Goal: Complete application form: Complete application form

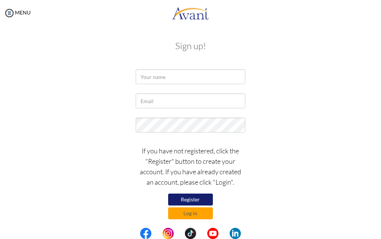
click at [186, 199] on button "Register" at bounding box center [190, 200] width 45 height 12
click at [198, 214] on button "Log in" at bounding box center [190, 214] width 45 height 12
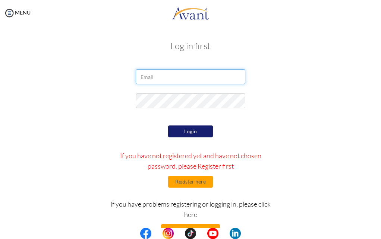
click at [185, 79] on input "email" at bounding box center [190, 76] width 109 height 15
type input "[EMAIL_ADDRESS][DOMAIN_NAME]"
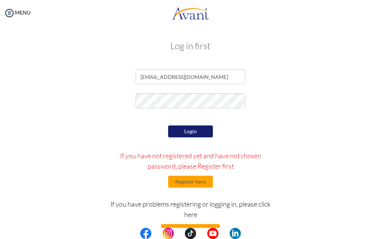
click at [184, 127] on button "Login" at bounding box center [190, 132] width 45 height 12
click at [172, 182] on button "Register here" at bounding box center [190, 182] width 45 height 12
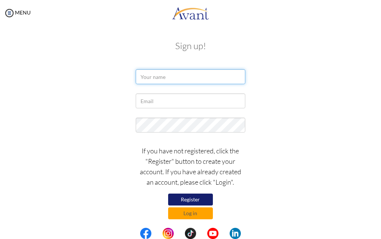
click at [177, 76] on input "text" at bounding box center [190, 76] width 109 height 15
type input "z"
type input "ZIPPORAH WAMBUI"
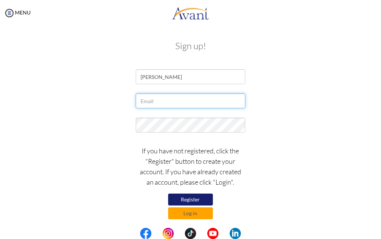
click at [216, 100] on input "text" at bounding box center [190, 101] width 109 height 15
type input "[EMAIL_ADDRESS][DOMAIN_NAME]"
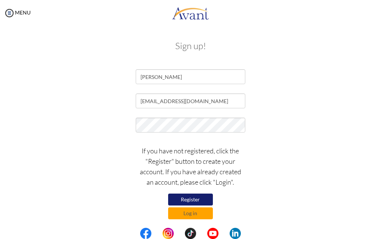
click at [210, 197] on button "Register" at bounding box center [190, 200] width 45 height 12
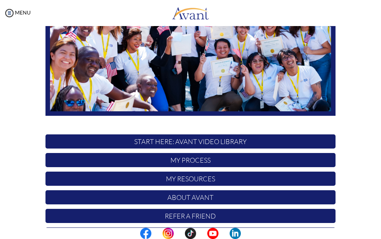
scroll to position [140, 0]
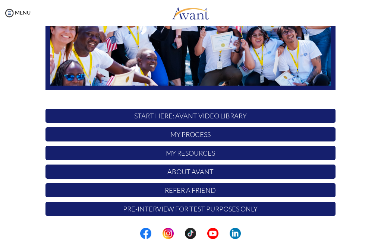
click at [180, 116] on p "START HERE: Avant Video Library" at bounding box center [191, 116] width 290 height 14
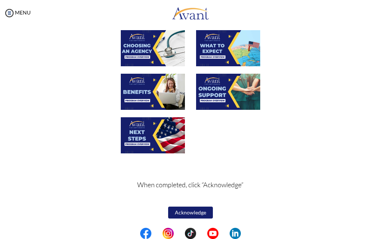
scroll to position [60, 0]
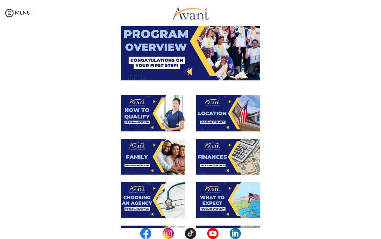
click at [172, 113] on img at bounding box center [153, 113] width 64 height 36
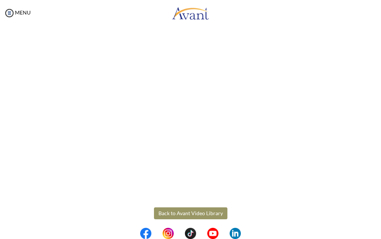
scroll to position [85, 0]
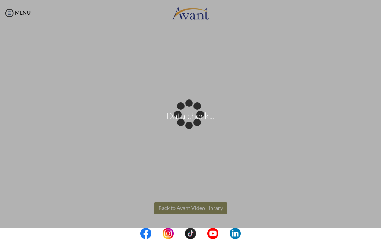
click at [185, 206] on body "Data check... Maintenance break. Please come back in 2 hours. MENU My Status Wh…" at bounding box center [190, 119] width 381 height 239
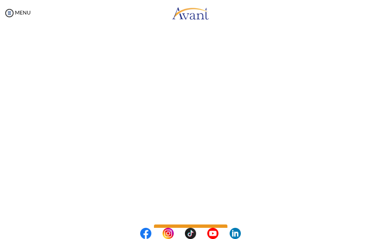
scroll to position [47, 0]
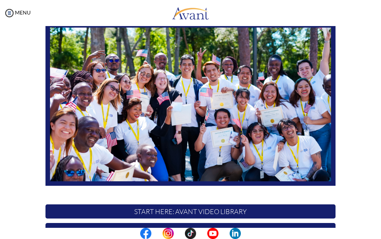
scroll to position [140, 0]
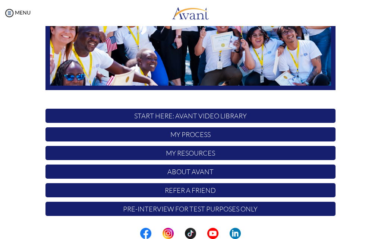
click at [180, 121] on p "START HERE: Avant Video Library" at bounding box center [191, 116] width 290 height 14
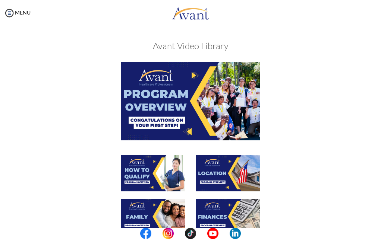
scroll to position [76, 0]
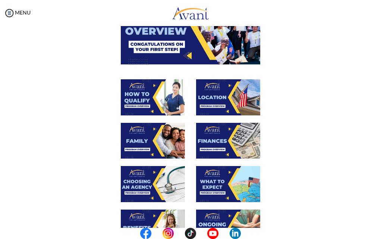
click at [229, 104] on img at bounding box center [228, 97] width 64 height 36
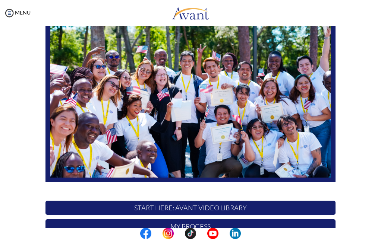
scroll to position [140, 0]
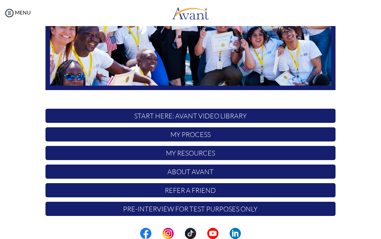
click at [131, 118] on p "START HERE: Avant Video Library" at bounding box center [191, 116] width 290 height 14
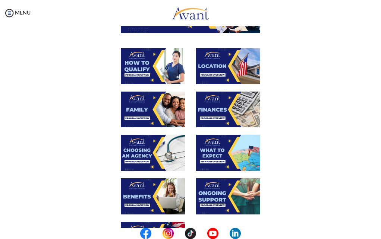
scroll to position [98, 0]
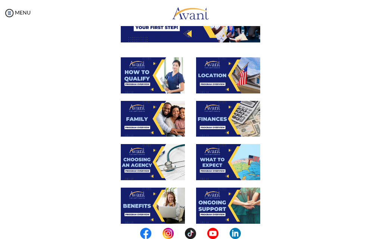
click at [146, 107] on img at bounding box center [153, 119] width 64 height 36
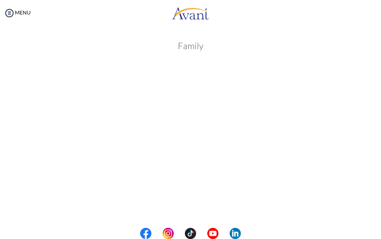
scroll to position [151, 0]
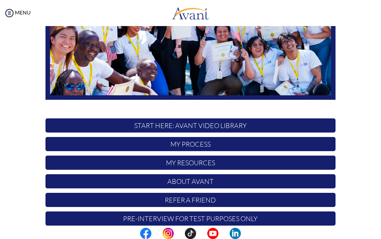
scroll to position [140, 0]
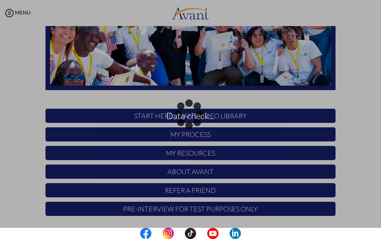
click at [134, 114] on p "START HERE: Avant Video Library" at bounding box center [191, 116] width 290 height 14
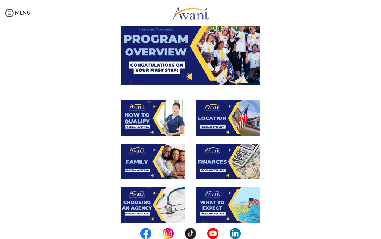
scroll to position [152, 0]
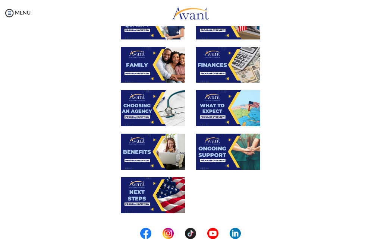
click at [134, 112] on img at bounding box center [153, 108] width 64 height 36
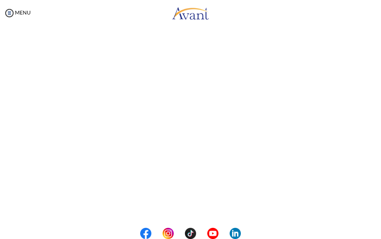
scroll to position [76, 0]
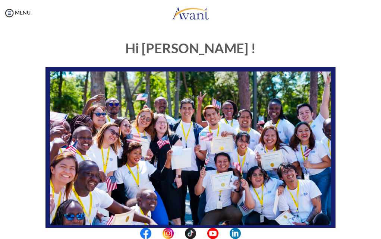
scroll to position [140, 0]
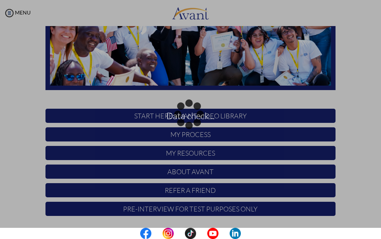
click at [191, 116] on p "START HERE: Avant Video Library" at bounding box center [191, 116] width 290 height 14
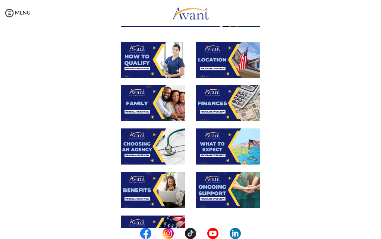
scroll to position [114, 0]
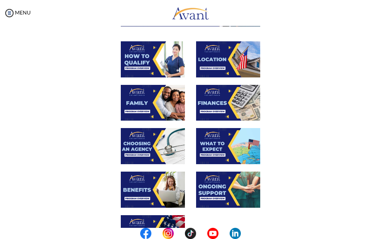
click at [162, 140] on img at bounding box center [153, 146] width 64 height 36
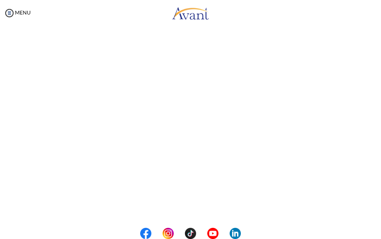
scroll to position [76, 0]
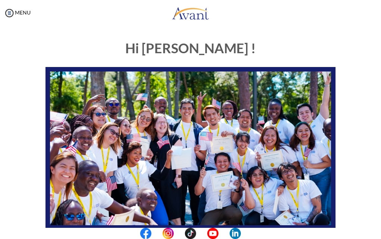
scroll to position [140, 0]
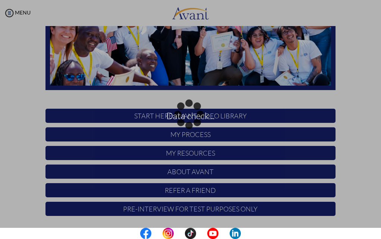
click at [140, 119] on p "START HERE: Avant Video Library" at bounding box center [191, 116] width 290 height 14
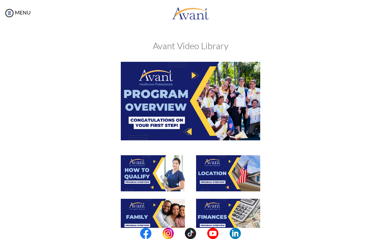
scroll to position [114, 0]
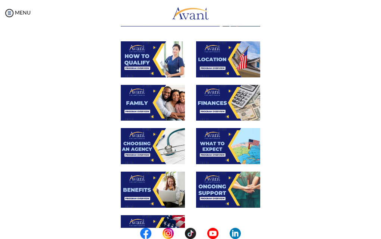
click at [222, 149] on img at bounding box center [228, 146] width 64 height 36
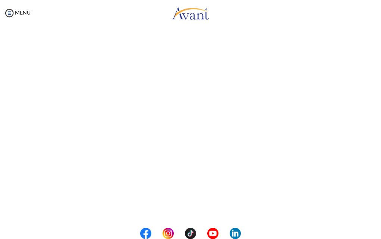
scroll to position [75, 0]
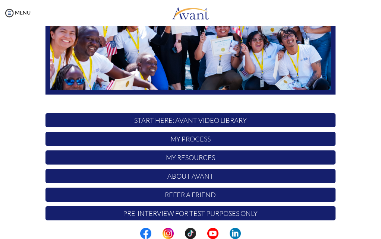
scroll to position [140, 0]
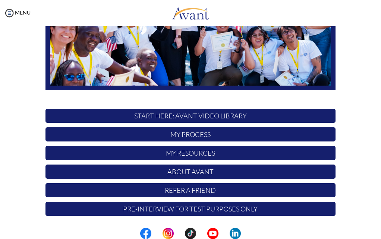
click at [159, 116] on p "START HERE: Avant Video Library" at bounding box center [191, 116] width 290 height 14
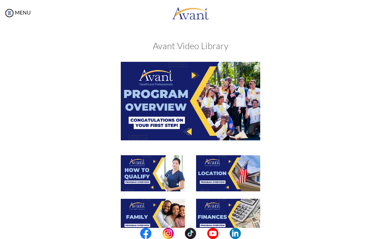
scroll to position [190, 0]
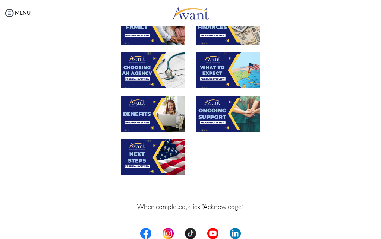
click at [149, 103] on img at bounding box center [153, 114] width 64 height 36
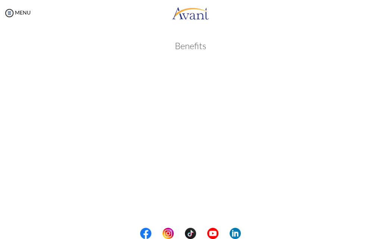
scroll to position [76, 0]
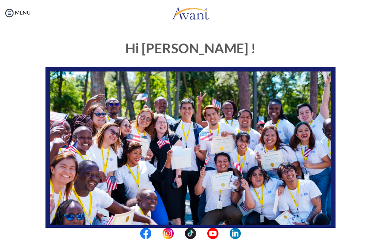
scroll to position [140, 0]
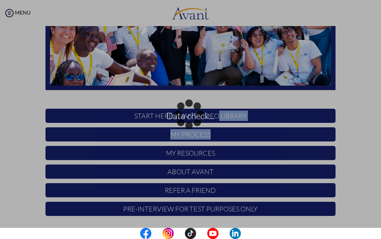
drag, startPoint x: 216, startPoint y: 118, endPoint x: 216, endPoint y: 126, distance: 7.5
click at [216, 126] on div "Hi ZIPPORAH ! START HERE: Avant Video Library My Process My Resources About Ava…" at bounding box center [190, 57] width 301 height 327
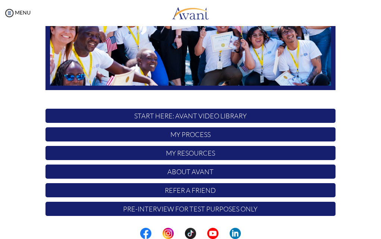
click at [216, 113] on p "START HERE: Avant Video Library" at bounding box center [191, 116] width 290 height 14
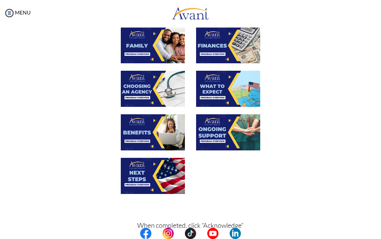
scroll to position [190, 0]
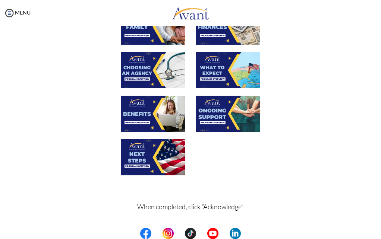
click at [203, 110] on img at bounding box center [228, 114] width 64 height 36
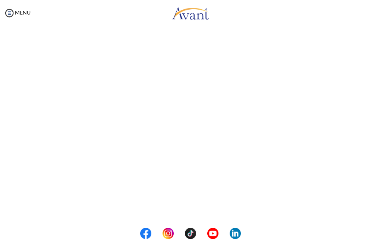
scroll to position [76, 0]
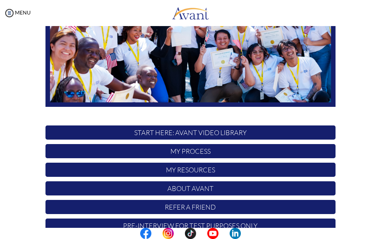
scroll to position [140, 0]
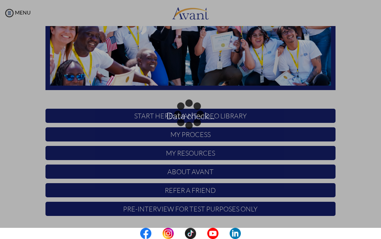
click at [228, 115] on p "START HERE: Avant Video Library" at bounding box center [191, 116] width 290 height 14
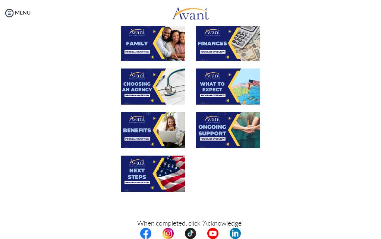
scroll to position [212, 0]
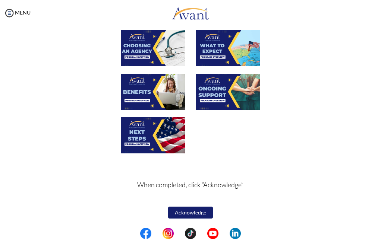
click at [146, 127] on img at bounding box center [153, 136] width 64 height 36
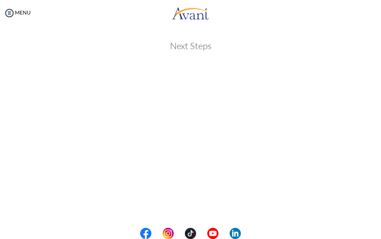
scroll to position [114, 0]
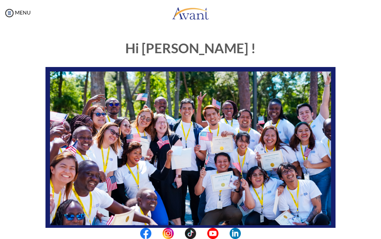
scroll to position [140, 0]
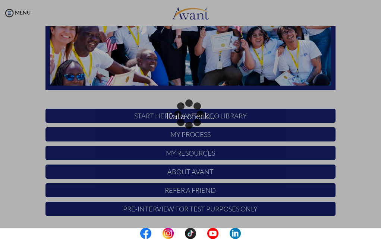
click at [192, 115] on p "START HERE: Avant Video Library" at bounding box center [191, 116] width 290 height 14
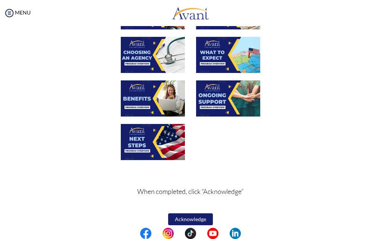
scroll to position [212, 0]
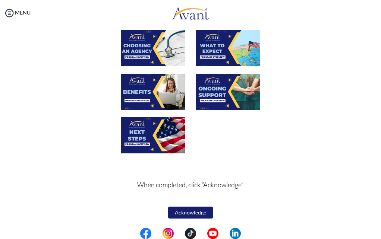
click at [185, 214] on button "Acknowledge" at bounding box center [190, 213] width 45 height 12
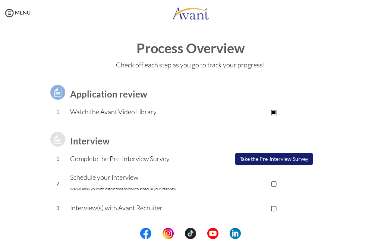
click at [241, 156] on button "Take the Pre-Interview Survey" at bounding box center [274, 159] width 78 height 12
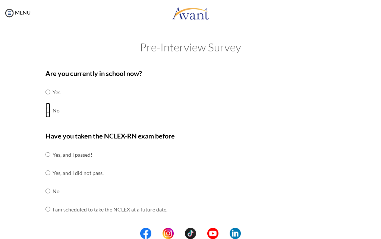
click at [46, 100] on input "radio" at bounding box center [48, 92] width 5 height 15
radio input "true"
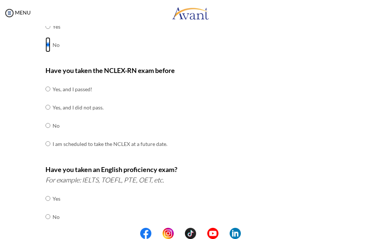
scroll to position [76, 0]
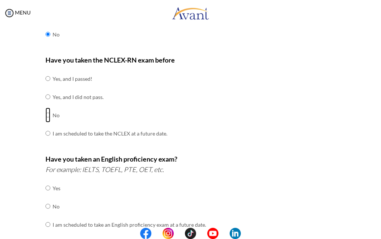
click at [47, 86] on input "radio" at bounding box center [48, 78] width 5 height 15
radio input "true"
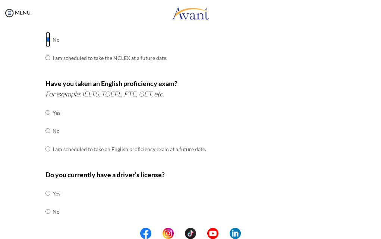
scroll to position [152, 0]
click at [47, 120] on input "radio" at bounding box center [48, 112] width 5 height 15
radio input "true"
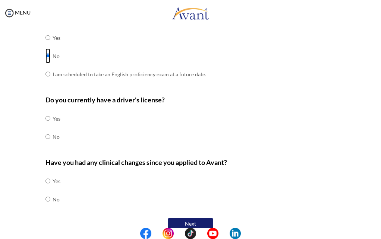
scroll to position [231, 0]
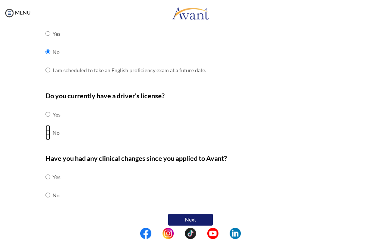
click at [46, 122] on input "radio" at bounding box center [48, 114] width 5 height 15
radio input "true"
click at [46, 185] on input "radio" at bounding box center [48, 177] width 5 height 15
radio input "true"
click at [174, 214] on button "Next" at bounding box center [190, 220] width 45 height 12
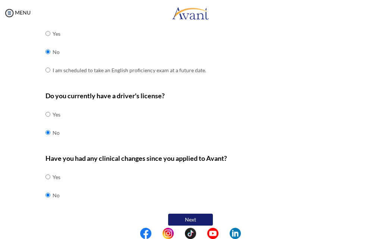
scroll to position [15, 0]
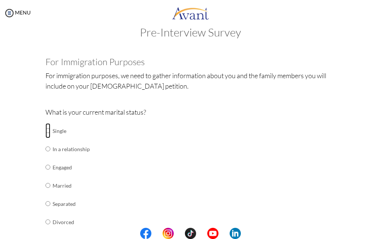
click at [46, 131] on input "radio" at bounding box center [48, 130] width 5 height 15
radio input "true"
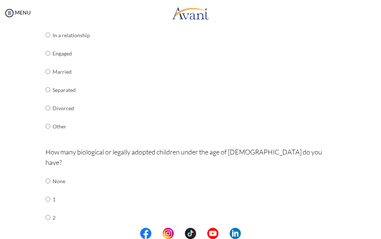
scroll to position [243, 0]
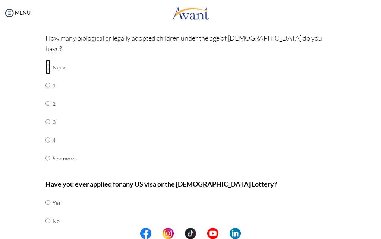
click at [48, 60] on input "radio" at bounding box center [48, 67] width 5 height 15
radio input "true"
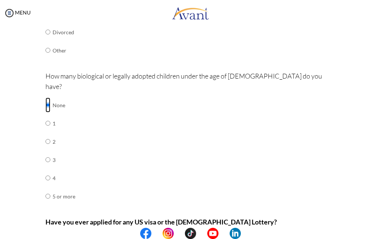
scroll to position [257, 0]
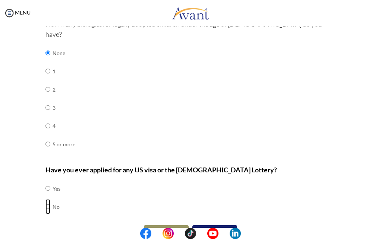
click at [46, 191] on input "radio" at bounding box center [48, 188] width 5 height 15
radio input "true"
click at [203, 226] on button "Next" at bounding box center [214, 232] width 45 height 12
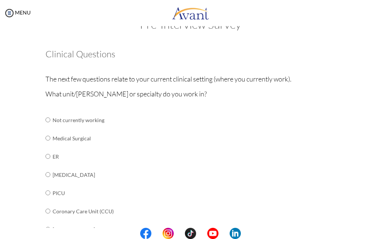
scroll to position [0, 0]
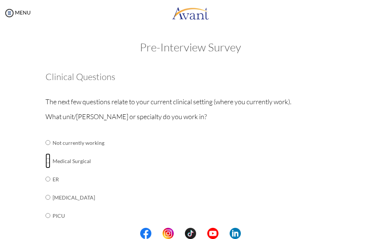
click at [47, 150] on input "radio" at bounding box center [48, 142] width 5 height 15
radio input "true"
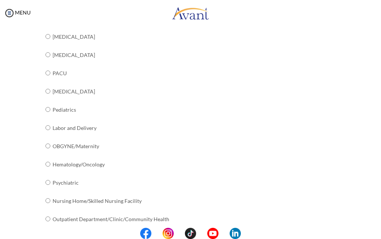
scroll to position [291, 0]
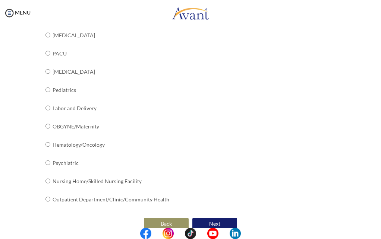
click at [210, 218] on button "Next" at bounding box center [214, 224] width 45 height 12
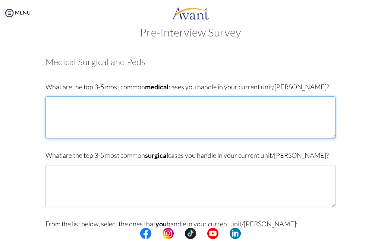
click at [61, 110] on textarea at bounding box center [191, 118] width 290 height 43
type textarea "d"
click at [89, 103] on textarea "Diabetes mellitus" at bounding box center [191, 118] width 290 height 43
click at [73, 103] on textarea "Diabetes mellitus" at bounding box center [191, 118] width 290 height 43
click at [90, 102] on textarea "Diabetes Mellitus" at bounding box center [191, 118] width 290 height 43
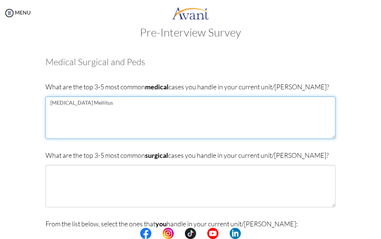
click at [73, 101] on textarea "Diabetes Mellitus" at bounding box center [191, 118] width 290 height 43
click at [53, 109] on textarea "Diabetes mellitus" at bounding box center [191, 118] width 290 height 43
click at [50, 117] on textarea "Diabetes mellitus hypertension" at bounding box center [191, 118] width 290 height 43
click at [50, 111] on textarea "Diabetes mellitus hypertension H" at bounding box center [191, 118] width 290 height 43
click at [52, 119] on textarea "Diabetes mellitus Hypertension H" at bounding box center [191, 118] width 290 height 43
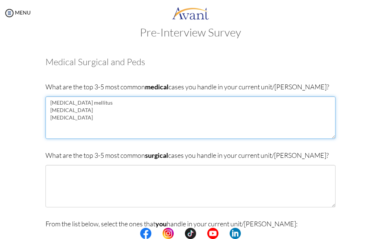
click at [46, 125] on textarea "Diabetes mellitus Hypertension Malaria" at bounding box center [191, 118] width 290 height 43
click at [50, 125] on textarea "Diabetes mellitus Hypertension Malaria" at bounding box center [191, 118] width 290 height 43
click at [49, 125] on textarea "Diabetes mellitus Hypertension Malaria" at bounding box center [191, 118] width 290 height 43
click at [67, 117] on textarea "Diabetes mellitus Hypertension Malaria" at bounding box center [191, 118] width 290 height 43
click at [49, 131] on textarea "Diabetes mellitus Hypertension Malaria Sickle cell disease" at bounding box center [191, 118] width 290 height 43
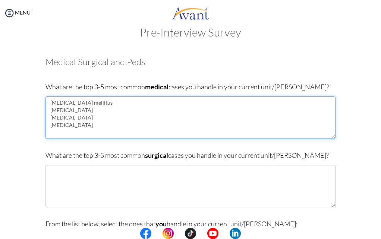
click at [88, 126] on textarea "Diabetes mellitus Hypertension Malaria Sickle cell disease" at bounding box center [191, 118] width 290 height 43
click at [51, 133] on textarea "Diabetes mellitus Hypertension Malaria Sickle cell disease parkinsonism" at bounding box center [191, 118] width 290 height 43
type textarea "Diabetes mellitus Hypertension Malaria Sickle cell disease Parkinsonism"
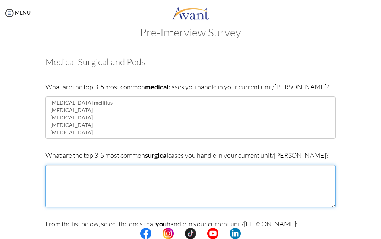
click at [122, 172] on textarea at bounding box center [191, 186] width 290 height 43
click at [49, 178] on textarea "Factures" at bounding box center [191, 186] width 290 height 43
click at [68, 172] on textarea "Factures" at bounding box center [191, 186] width 290 height 43
click at [49, 173] on textarea "Factures" at bounding box center [191, 186] width 290 height 43
click at [52, 172] on textarea "Factures" at bounding box center [191, 186] width 290 height 43
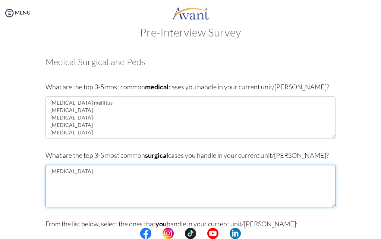
click at [70, 173] on textarea "Fractures" at bounding box center [191, 186] width 290 height 43
click at [48, 185] on textarea "Fractures Appendicitis" at bounding box center [191, 186] width 290 height 43
click at [49, 190] on textarea "Fractures Appendicitis Cesarean section" at bounding box center [191, 186] width 290 height 43
click at [47, 193] on textarea "Fractures Appendicitis Cesarean section" at bounding box center [191, 186] width 290 height 43
click at [48, 198] on textarea "Fractures Appendicitis Cesarean section" at bounding box center [191, 186] width 290 height 43
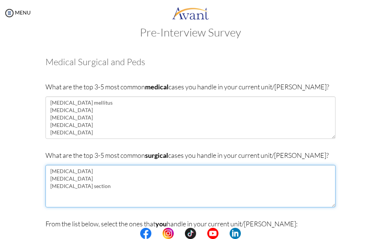
click at [89, 188] on textarea "Fractures Appendicitis Cesarean section" at bounding box center [191, 186] width 290 height 43
click at [53, 199] on textarea "Fractures Appendicitis Cesarean section Debridement" at bounding box center [191, 186] width 290 height 43
click at [79, 193] on textarea "Fractures Appendicitis Cesarean section Debridement" at bounding box center [191, 186] width 290 height 43
type textarea "[MEDICAL_DATA] [MEDICAL_DATA] [MEDICAL_DATA] section [MEDICAL_DATA] [MEDICAL_DA…"
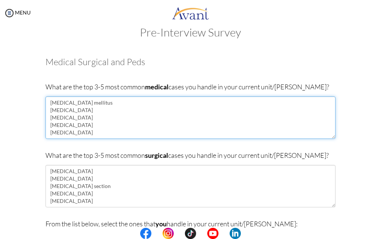
click at [90, 100] on textarea "[MEDICAL_DATA] mellitus [MEDICAL_DATA] [MEDICAL_DATA] [MEDICAL_DATA] [MEDICAL_D…" at bounding box center [191, 118] width 290 height 43
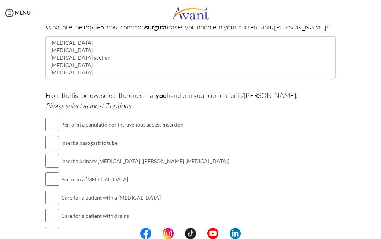
scroll to position [165, 0]
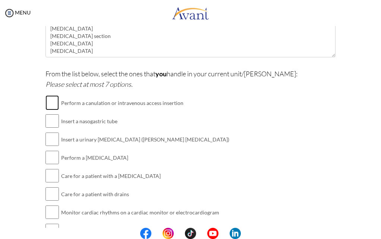
click at [54, 103] on input "checkbox" at bounding box center [52, 102] width 13 height 15
checkbox input "true"
click at [49, 124] on input "checkbox" at bounding box center [52, 121] width 13 height 15
checkbox input "true"
click at [54, 139] on input "checkbox" at bounding box center [52, 139] width 13 height 15
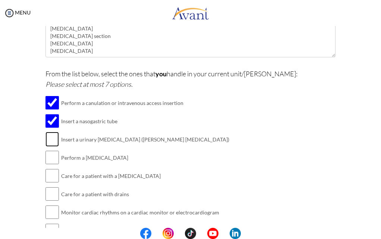
checkbox input "true"
click at [48, 159] on input "checkbox" at bounding box center [52, 157] width 13 height 15
checkbox input "true"
click at [48, 172] on input "checkbox" at bounding box center [52, 176] width 13 height 15
checkbox input "true"
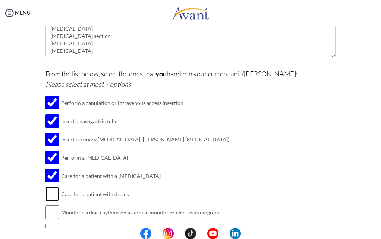
click at [55, 192] on input "checkbox" at bounding box center [52, 194] width 13 height 15
checkbox input "true"
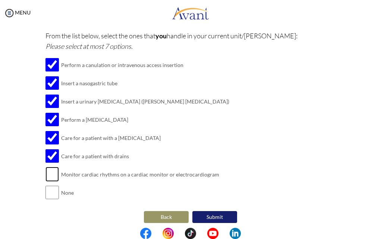
click at [51, 173] on input "checkbox" at bounding box center [52, 174] width 13 height 15
checkbox input "true"
click at [220, 212] on button "Submit" at bounding box center [214, 218] width 45 height 12
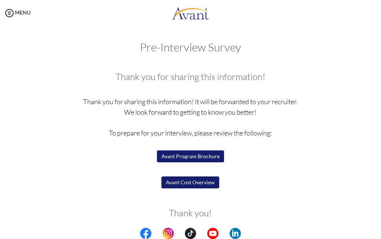
click at [204, 158] on button "Avant Program Brochure" at bounding box center [190, 157] width 67 height 12
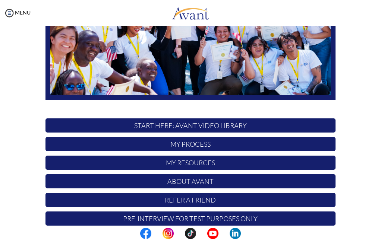
scroll to position [140, 0]
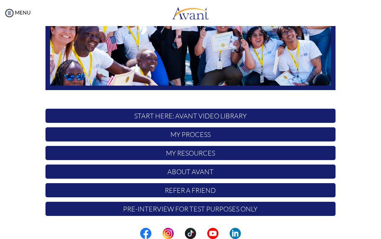
click at [187, 136] on p "My Process" at bounding box center [191, 135] width 290 height 14
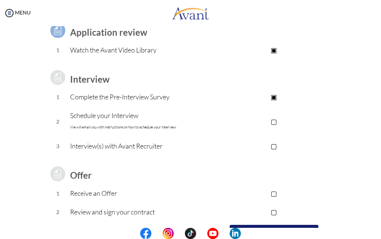
scroll to position [100, 0]
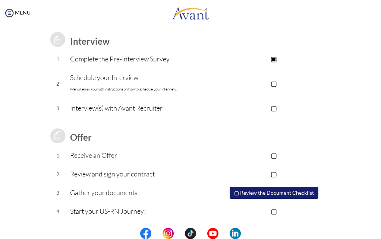
click at [94, 107] on p "Interview(s) with Avant Recruiter" at bounding box center [141, 108] width 142 height 10
click at [272, 83] on p "▢" at bounding box center [274, 83] width 123 height 10
click at [276, 84] on p "▣" at bounding box center [274, 83] width 123 height 10
click at [274, 82] on p "▢" at bounding box center [274, 83] width 123 height 10
click at [260, 191] on button "▢ Review the Document Checklist" at bounding box center [274, 193] width 89 height 12
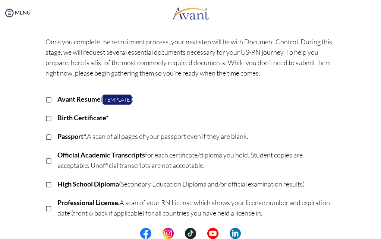
scroll to position [0, 0]
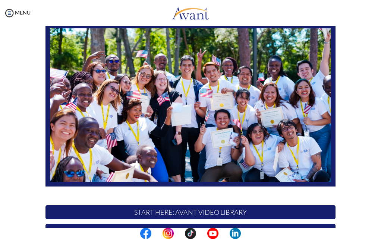
scroll to position [140, 0]
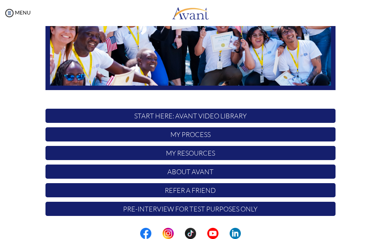
click at [174, 135] on p "My Process" at bounding box center [191, 135] width 290 height 14
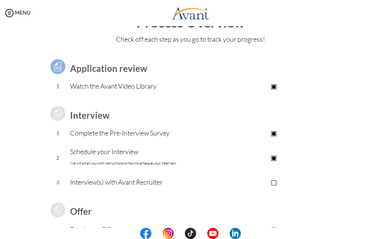
scroll to position [38, 0]
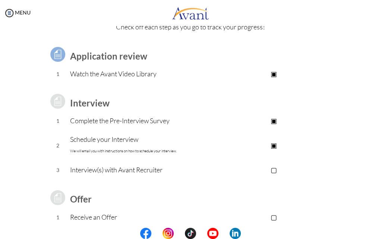
click at [136, 152] on font "We will email you with instructions on how to schedule your interview." at bounding box center [123, 151] width 107 height 5
click at [272, 170] on p "▢" at bounding box center [274, 170] width 123 height 10
click at [167, 173] on p "Interview(s) with Avant Recruiter" at bounding box center [141, 170] width 142 height 10
click at [261, 171] on p "▣" at bounding box center [274, 170] width 123 height 10
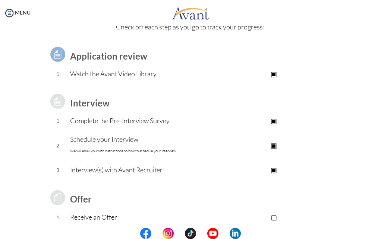
click at [261, 171] on p "▣" at bounding box center [274, 170] width 123 height 10
click at [271, 144] on p "▣" at bounding box center [274, 145] width 123 height 10
click at [271, 144] on p "▢" at bounding box center [274, 145] width 123 height 10
click at [250, 122] on p "▣" at bounding box center [274, 121] width 123 height 10
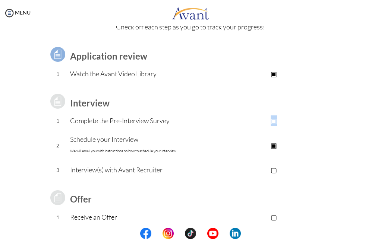
click at [250, 122] on p "▣" at bounding box center [274, 121] width 123 height 10
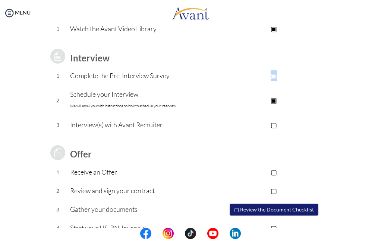
scroll to position [100, 0]
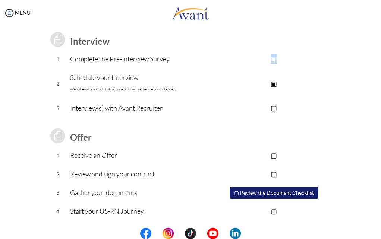
click at [265, 190] on button "▢ Review the Document Checklist" at bounding box center [274, 193] width 89 height 12
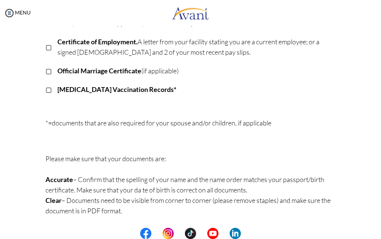
scroll to position [67, 0]
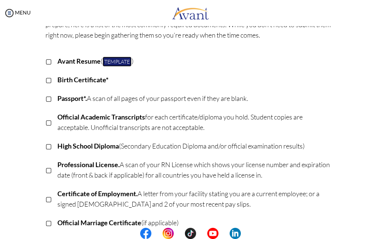
click at [122, 61] on link "Template" at bounding box center [117, 62] width 29 height 10
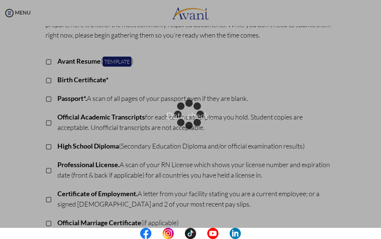
click at [196, 115] on div "Data check..." at bounding box center [190, 120] width 10 height 10
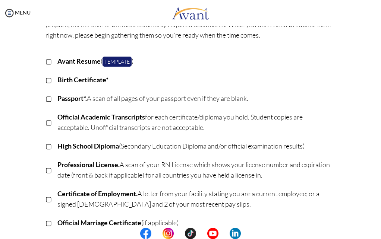
scroll to position [0, 0]
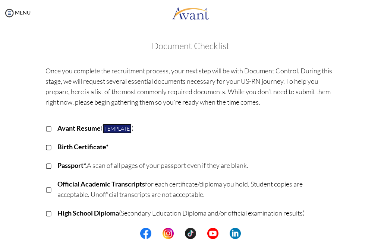
click at [117, 129] on link "Template" at bounding box center [117, 129] width 29 height 10
